Goal: Information Seeking & Learning: Learn about a topic

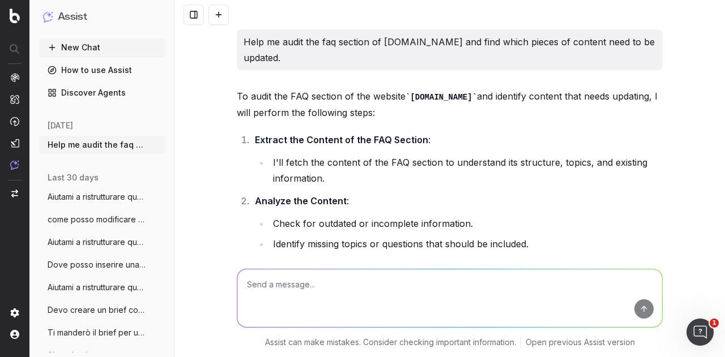
scroll to position [6334, 0]
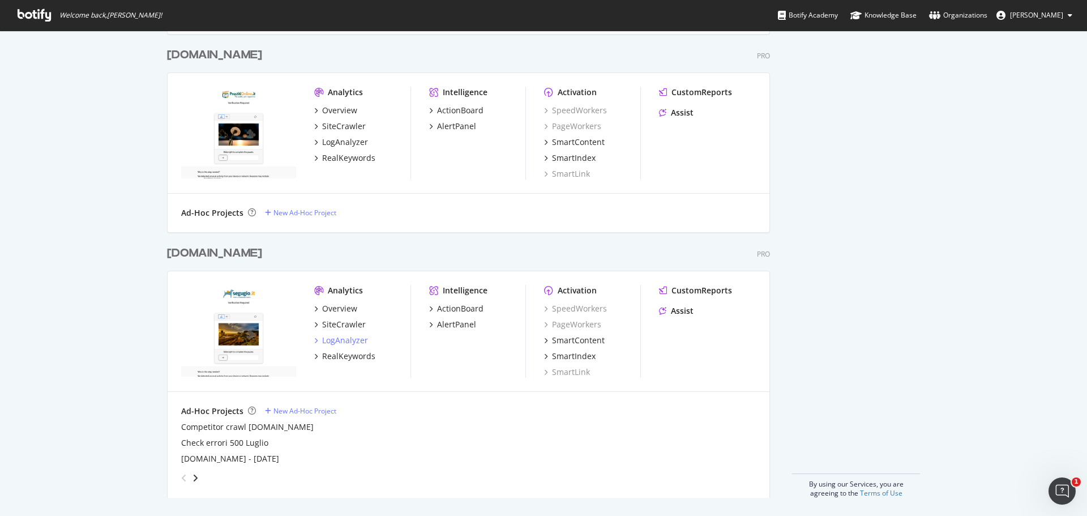
scroll to position [983, 0]
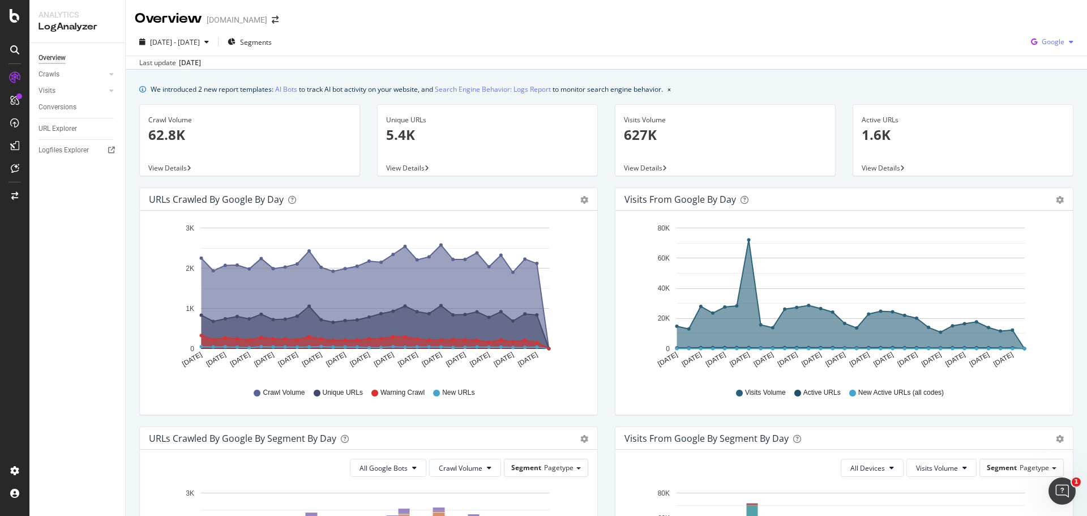
click at [1052, 44] on span "Google" at bounding box center [1053, 42] width 23 height 10
click at [1037, 109] on span "OpenAI" at bounding box center [1053, 106] width 42 height 10
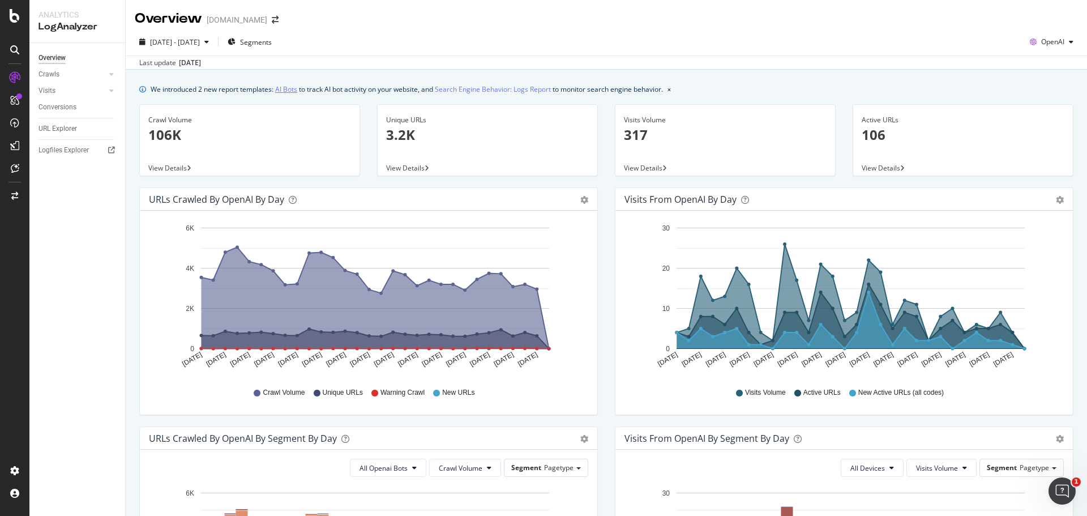
click at [291, 93] on link "AI Bots" at bounding box center [286, 89] width 22 height 12
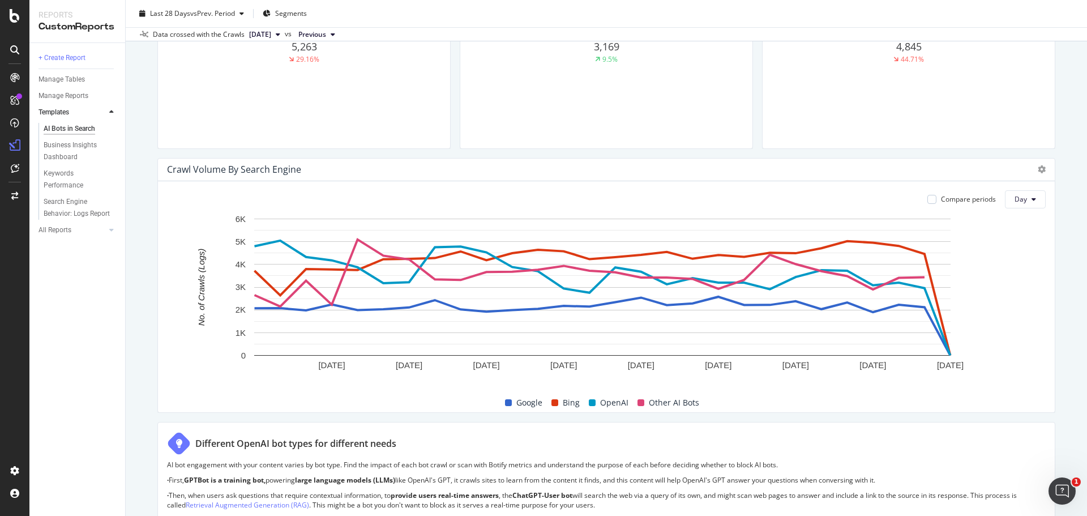
scroll to position [510, 0]
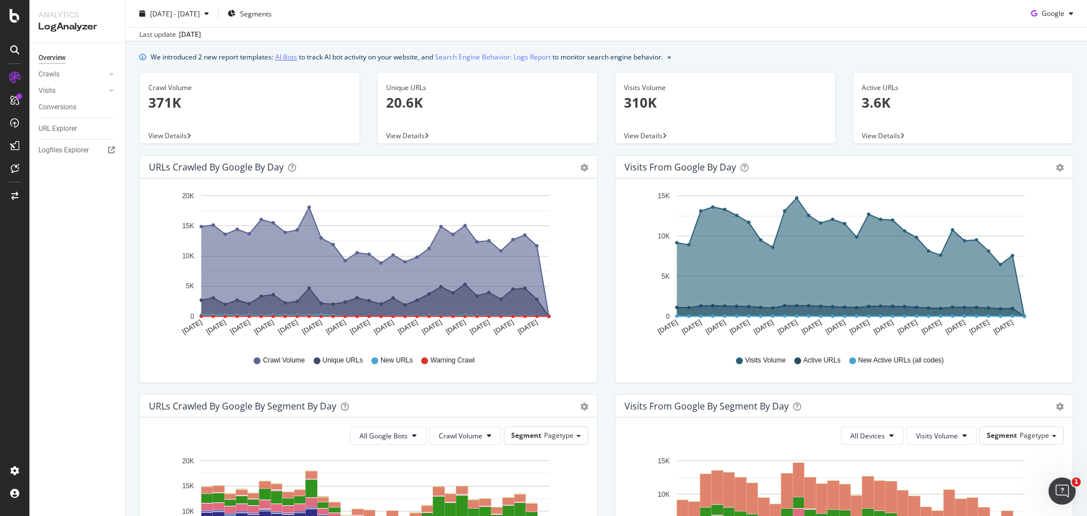
scroll to position [57, 0]
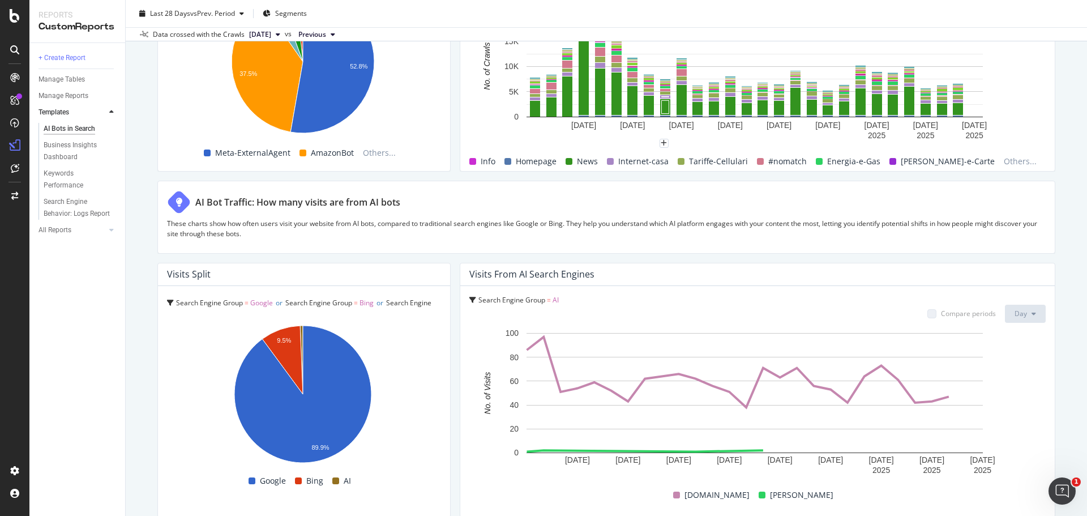
scroll to position [1772, 0]
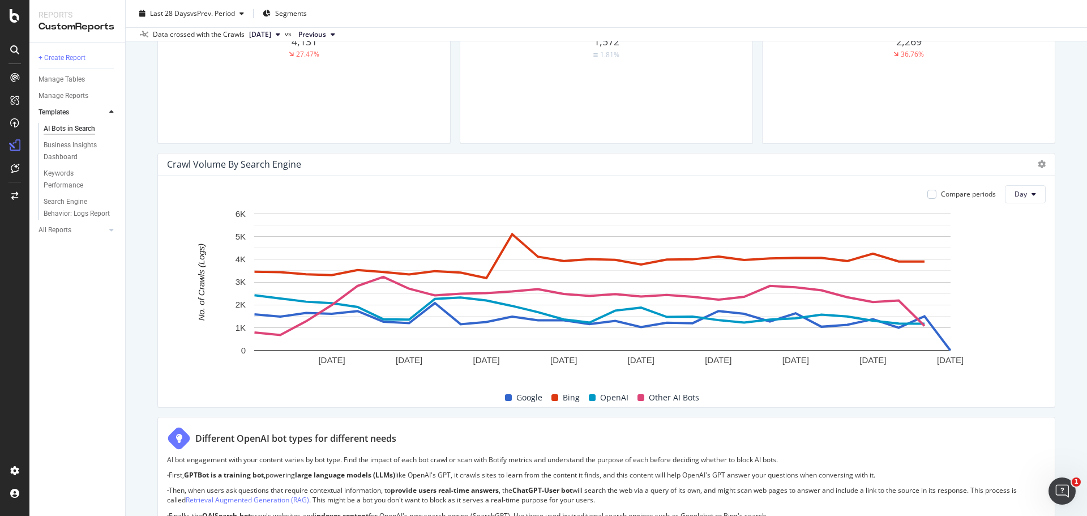
scroll to position [510, 0]
